Goal: Check status

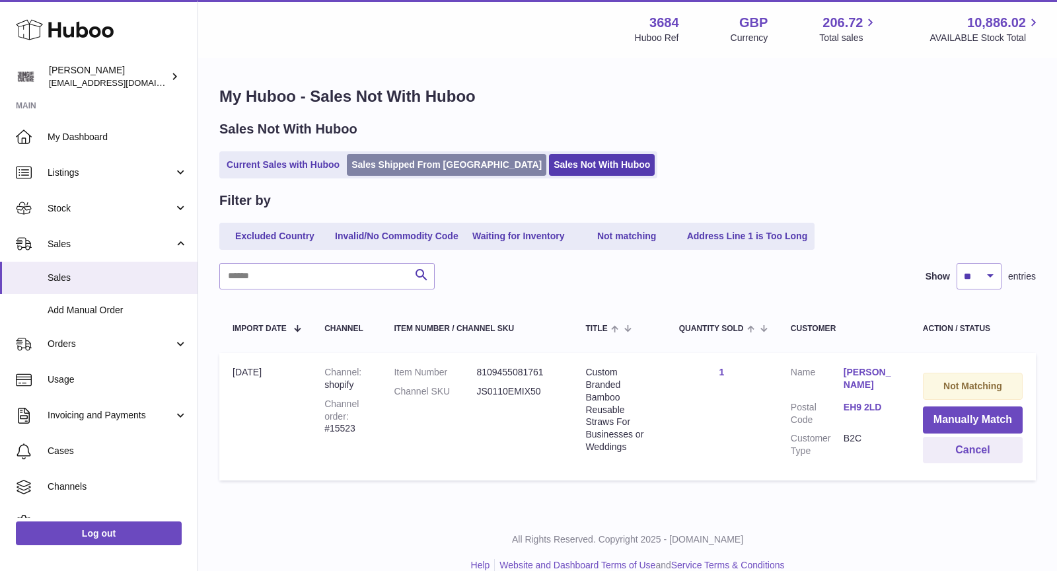
click at [364, 159] on link "Sales Shipped From [GEOGRAPHIC_DATA]" at bounding box center [446, 165] width 199 height 22
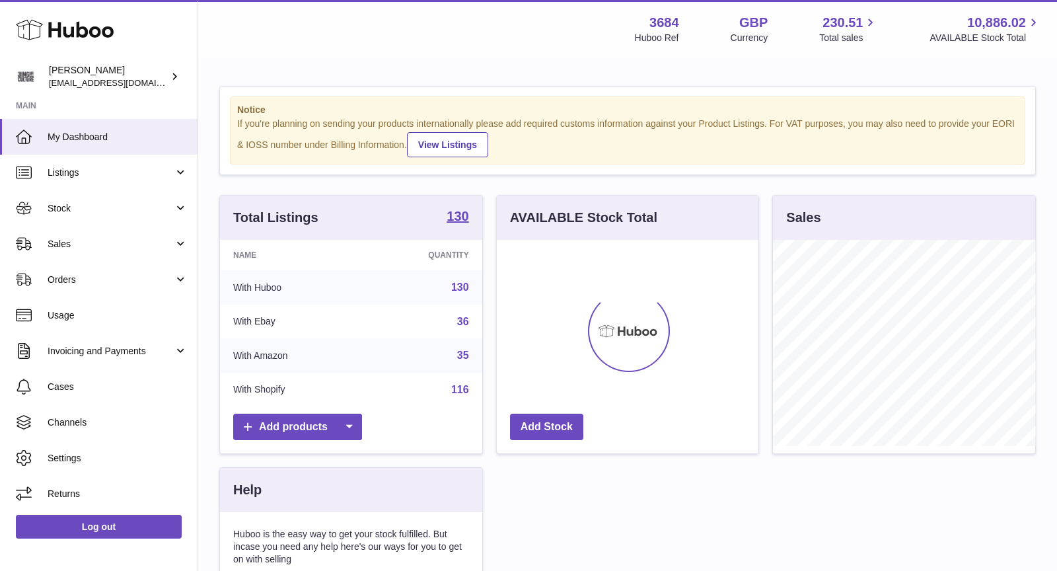
scroll to position [205, 262]
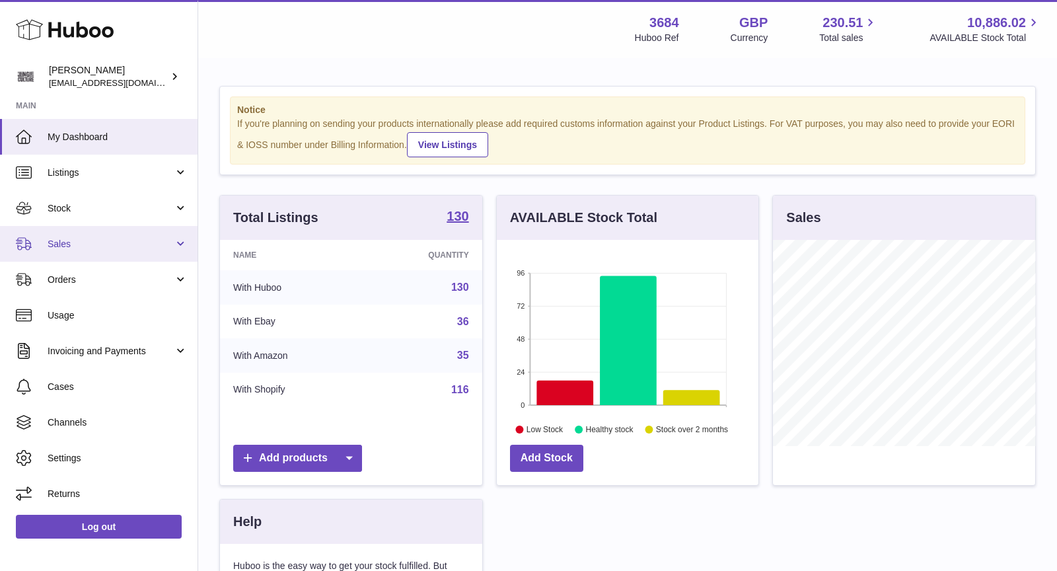
click at [122, 244] on span "Sales" at bounding box center [111, 244] width 126 height 13
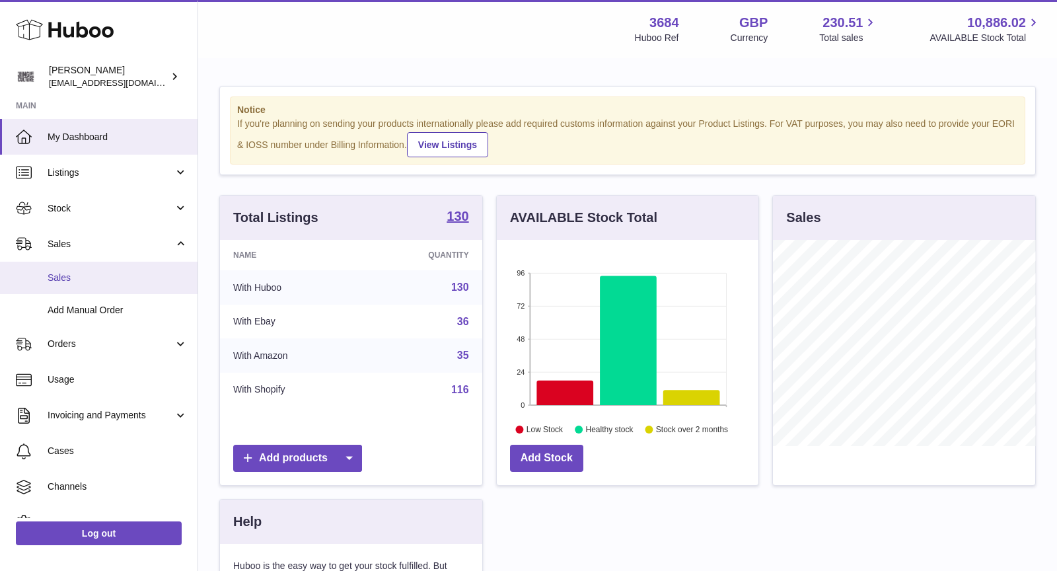
click at [113, 271] on span "Sales" at bounding box center [118, 277] width 140 height 13
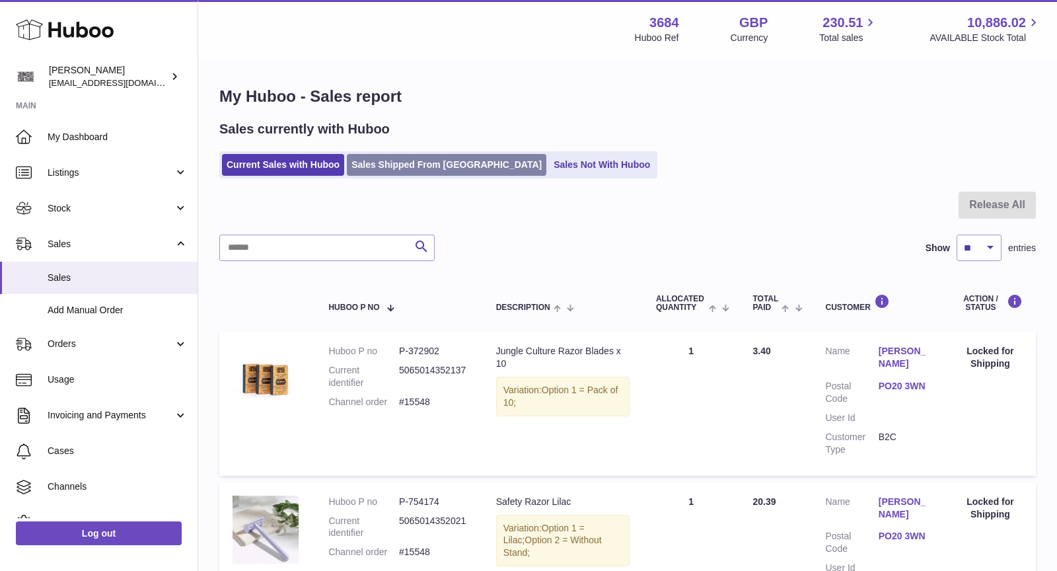
click at [415, 162] on link "Sales Shipped From [GEOGRAPHIC_DATA]" at bounding box center [446, 165] width 199 height 22
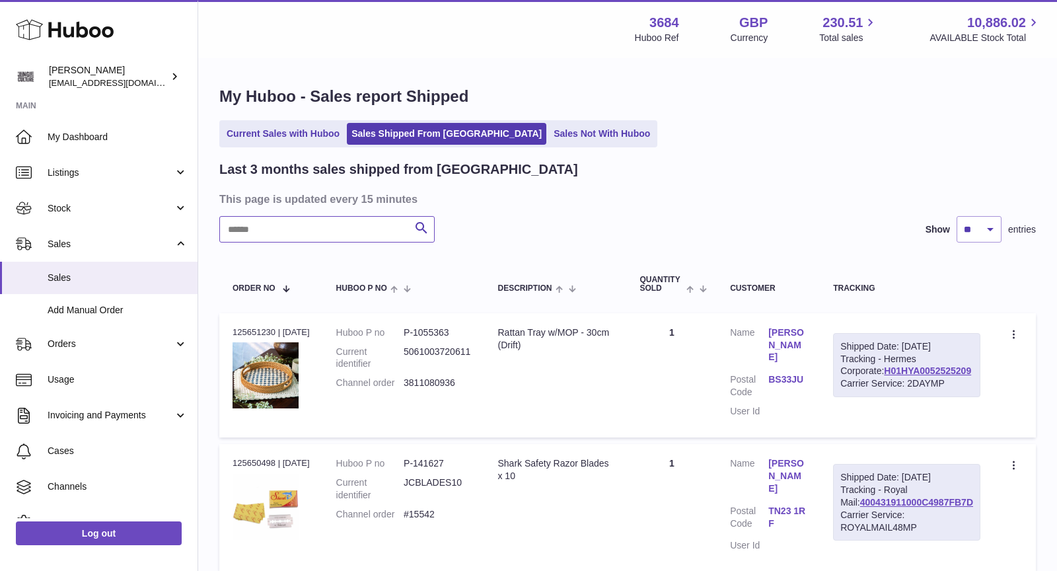
click at [345, 229] on input "text" at bounding box center [326, 229] width 215 height 26
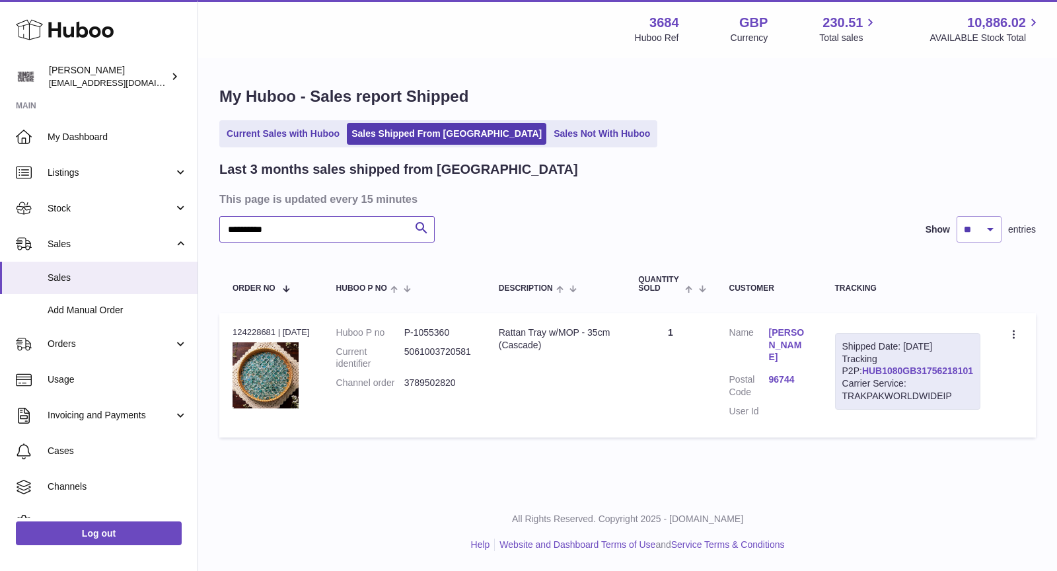
type input "**********"
click at [883, 376] on link "HUB1080GB31756218101" at bounding box center [917, 370] width 111 height 11
click at [549, 135] on link "Sales Not With Huboo" at bounding box center [602, 134] width 106 height 22
